Goal: Information Seeking & Learning: Learn about a topic

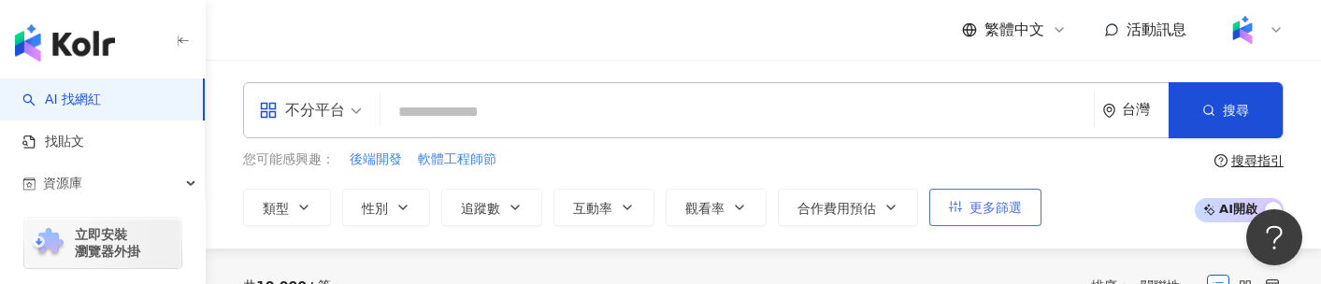
click at [1000, 192] on button "更多篩選" at bounding box center [985, 207] width 112 height 37
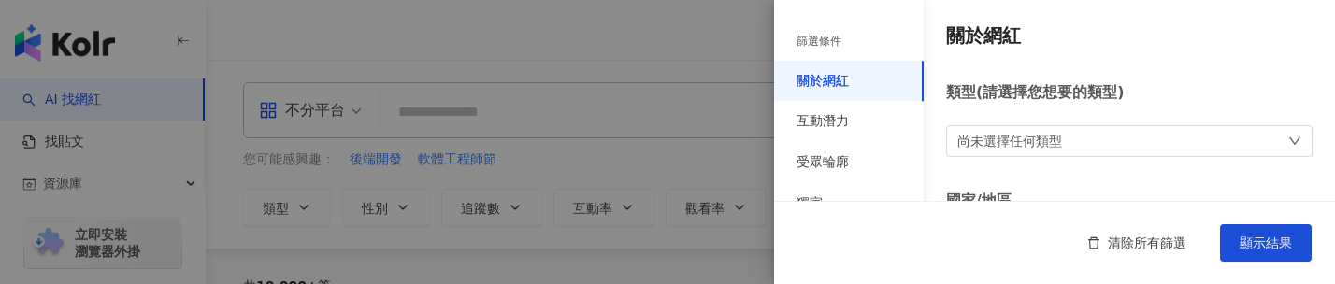
click at [1050, 156] on div "尚未選擇任何類型" at bounding box center [1129, 141] width 366 height 32
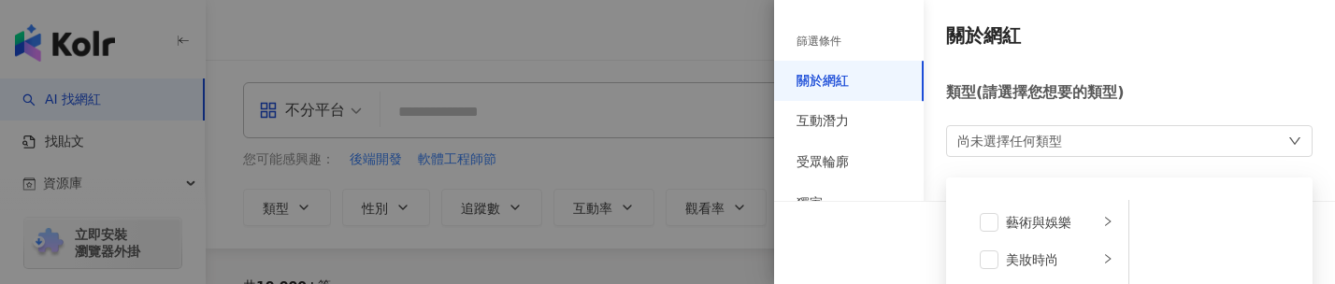
scroll to position [181, 0]
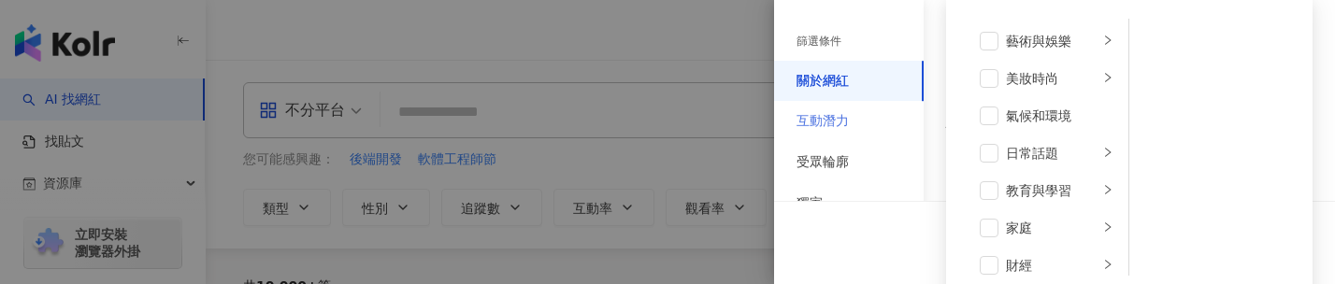
click at [914, 125] on div "互動潛力" at bounding box center [849, 121] width 150 height 41
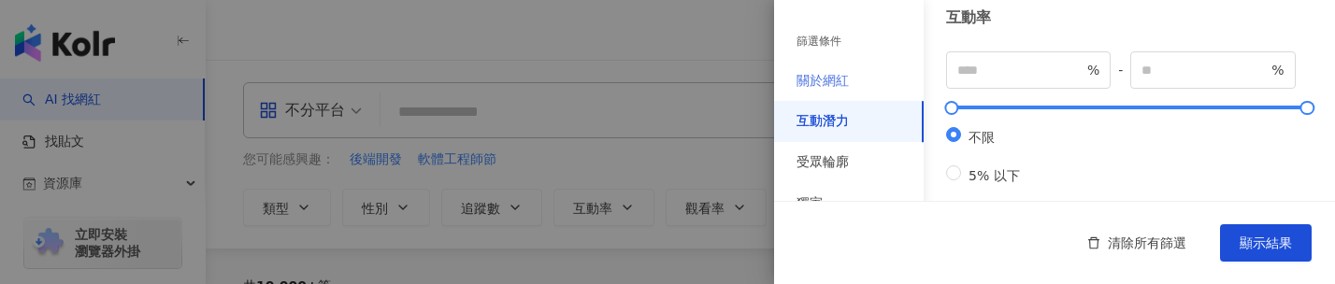
click at [873, 70] on div "關於網紅" at bounding box center [849, 81] width 150 height 41
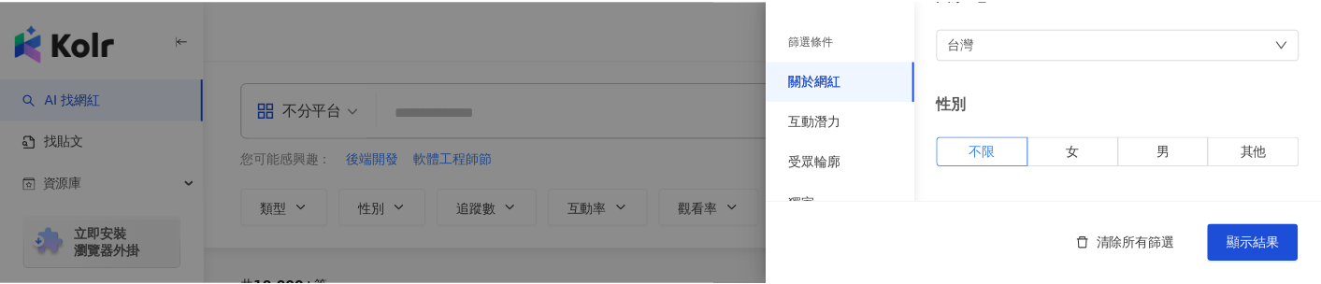
scroll to position [338, 0]
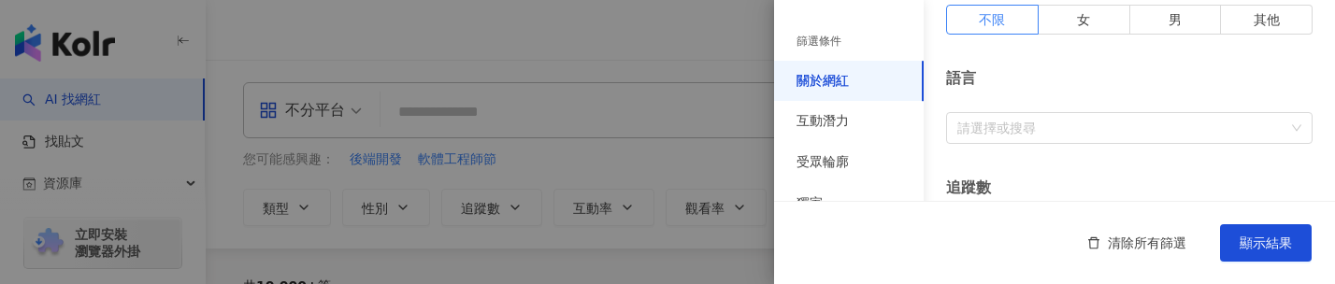
click at [1040, 121] on body "AI 找網紅 找貼文 資源庫 效益預測報告 ALPHA 商案媒合 洞察報告 趨勢分析 BETA 競品分析 立即安裝 瀏覽器外掛 繁體中文 活動訊息 不分平台 …" at bounding box center [667, 142] width 1335 height 284
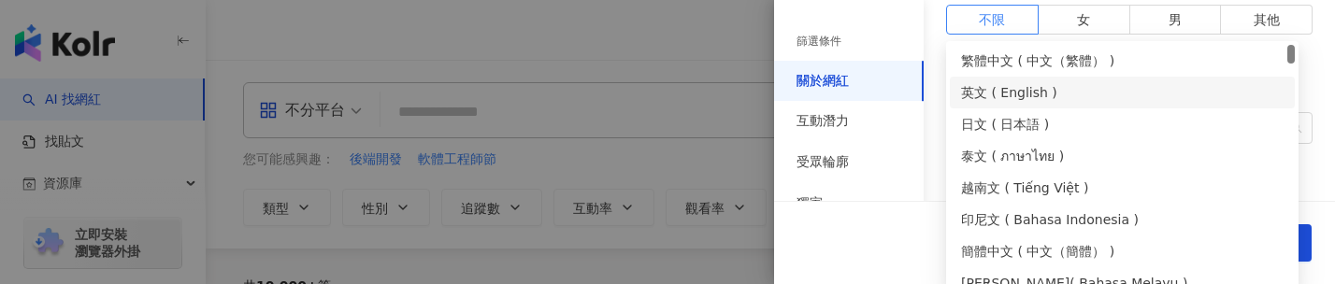
click at [1036, 93] on div "英文 ( English )" at bounding box center [1122, 92] width 322 height 21
click at [1036, 109] on div "日文 ( 日本語 )" at bounding box center [1122, 124] width 345 height 32
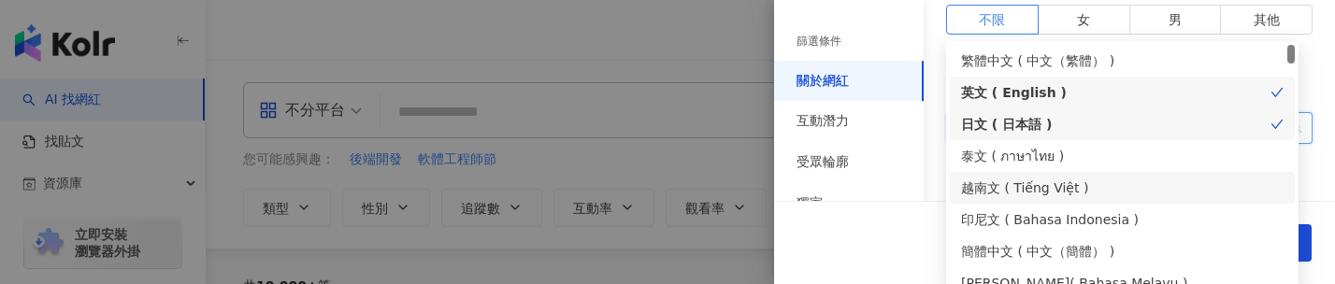
click at [912, 234] on div "清除所有篩選 顯示結果" at bounding box center [1054, 242] width 561 height 83
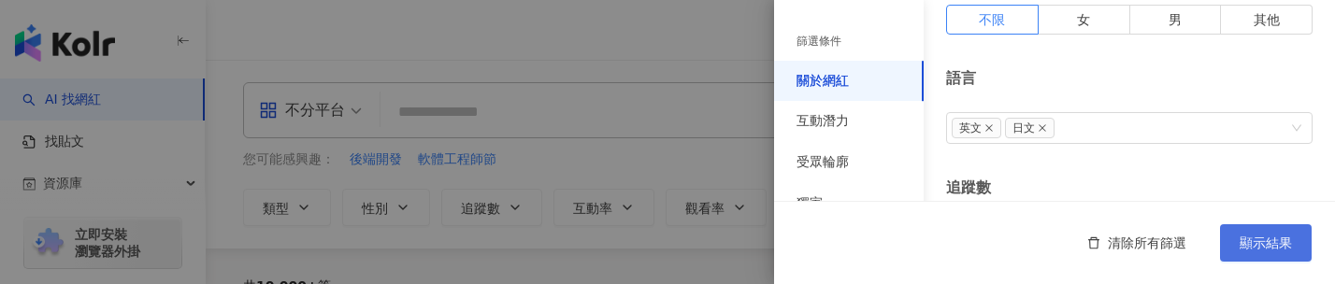
click at [1301, 250] on button "顯示結果" at bounding box center [1266, 242] width 92 height 37
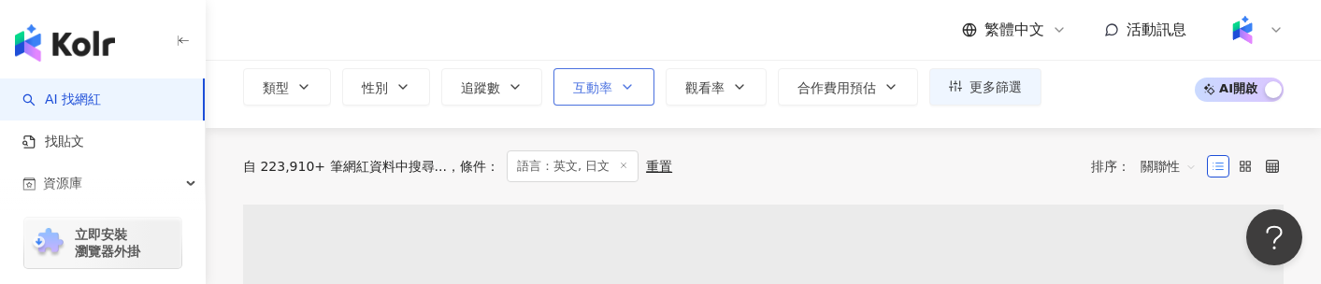
scroll to position [107, 0]
